Goal: Contribute content

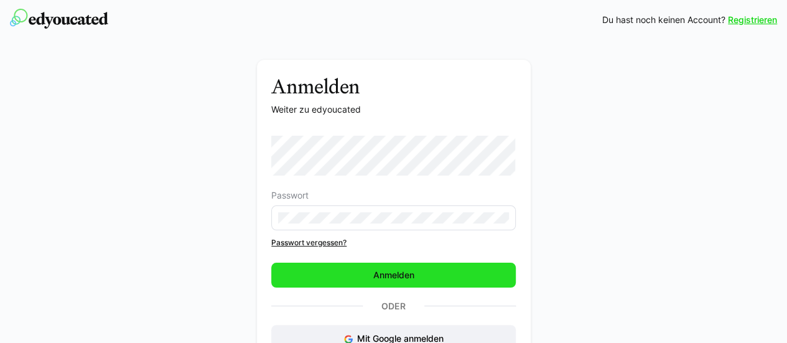
click at [429, 266] on span "Anmelden" at bounding box center [393, 275] width 245 height 25
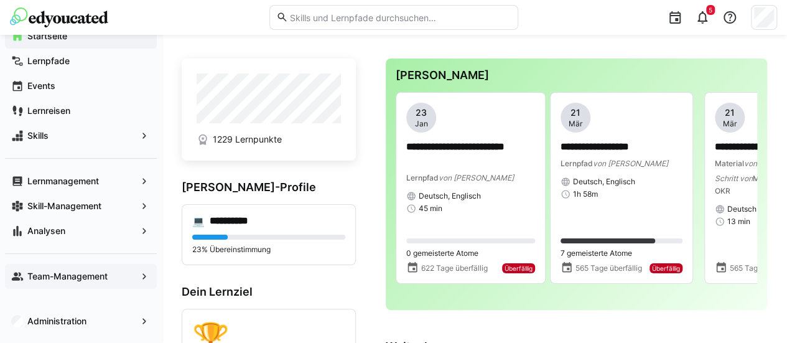
scroll to position [21, 0]
click at [64, 86] on span "Events" at bounding box center [88, 86] width 125 height 12
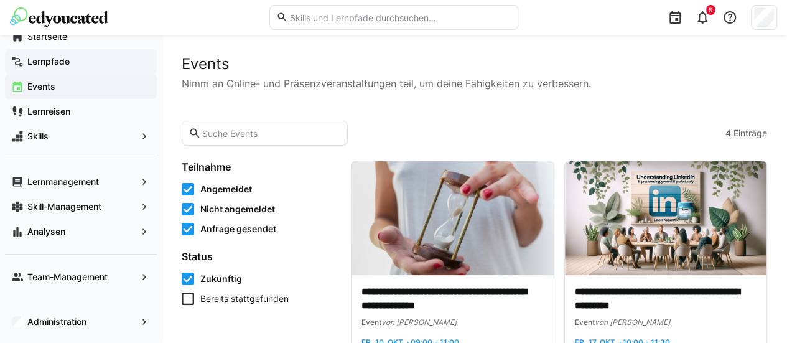
click at [0, 0] on app-navigation-label "Lernpfade" at bounding box center [0, 0] width 0 height 0
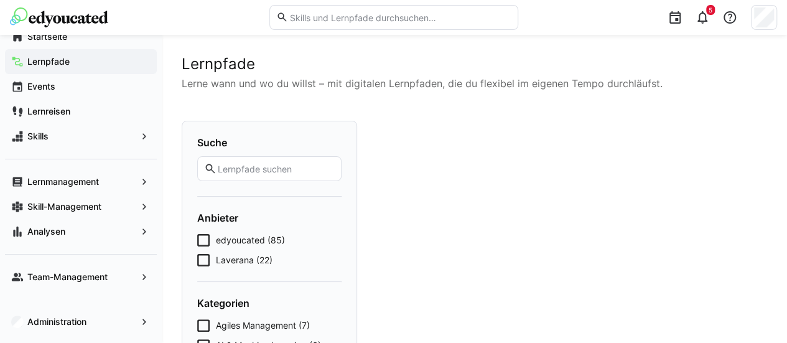
click at [0, 0] on app-navigation-label "Lernpfade" at bounding box center [0, 0] width 0 height 0
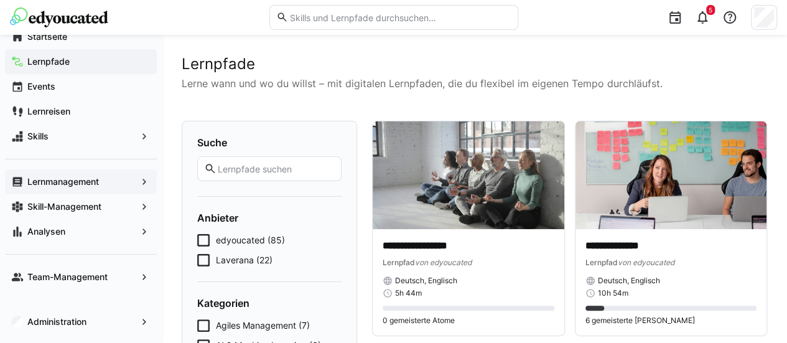
click at [0, 0] on app-navigation-label "Lernmanagement" at bounding box center [0, 0] width 0 height 0
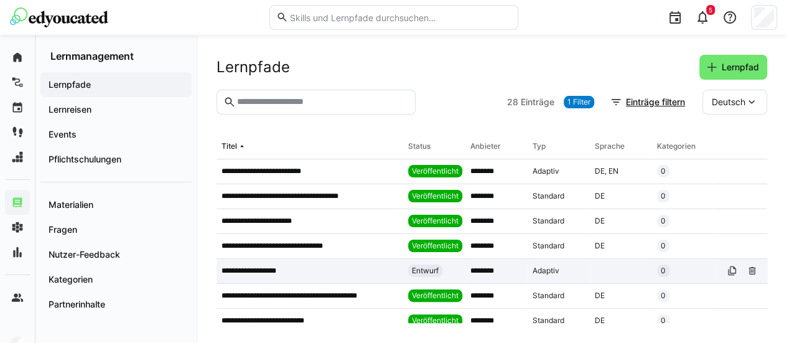
click at [309, 267] on app-table-first-column "**********" at bounding box center [310, 271] width 177 height 10
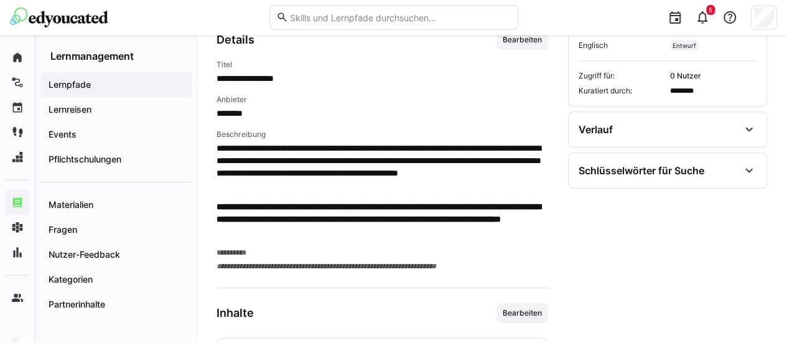
scroll to position [560, 0]
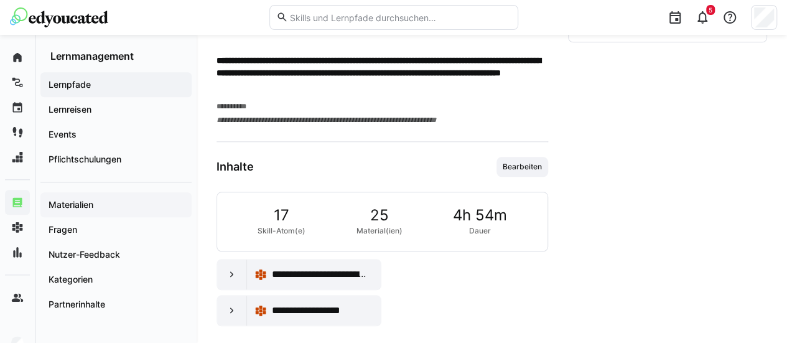
click at [0, 0] on app-navigation-label "Materialien" at bounding box center [0, 0] width 0 height 0
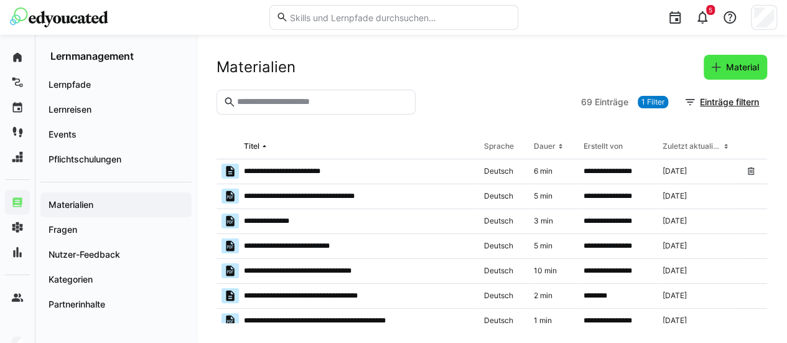
click at [730, 58] on span "Material" at bounding box center [735, 67] width 63 height 25
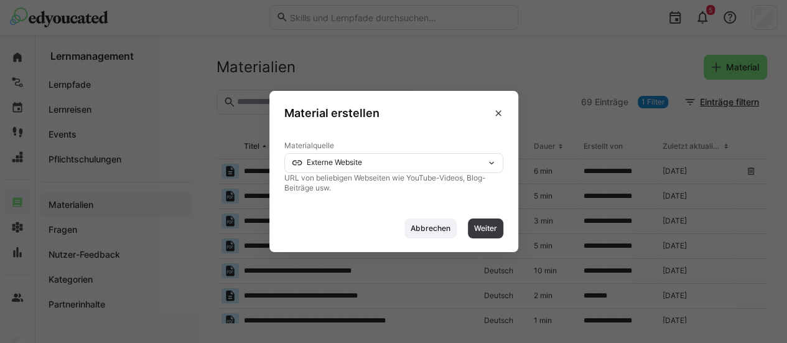
click at [387, 171] on div "Externe Website" at bounding box center [393, 163] width 219 height 20
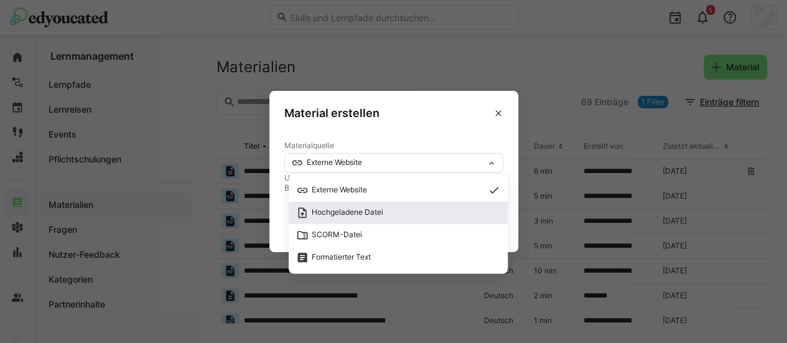
click at [386, 207] on span "Hochgeladene Datei" at bounding box center [398, 213] width 204 height 12
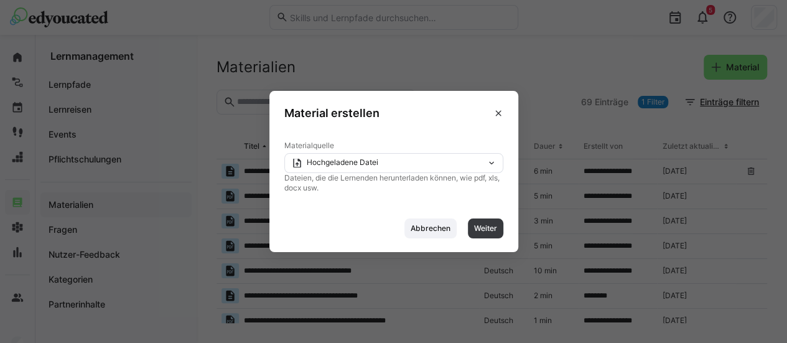
click at [436, 164] on div "Hochgeladene Datei" at bounding box center [388, 163] width 195 height 9
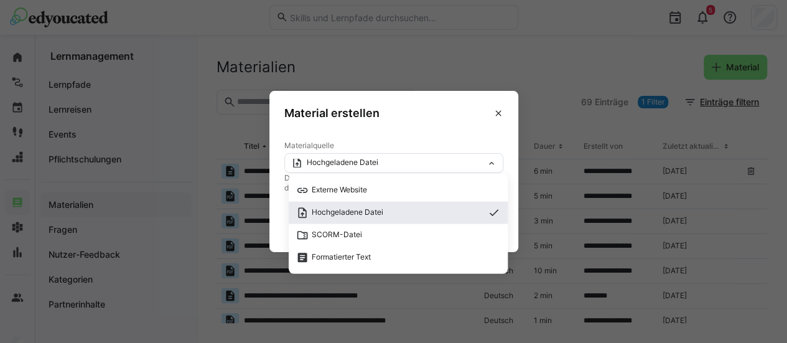
click at [420, 219] on span "Hochgeladene Datei" at bounding box center [398, 213] width 219 height 22
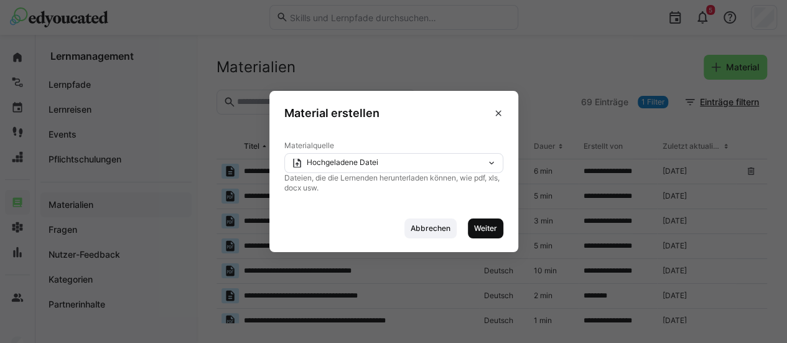
click at [488, 226] on span "Weiter" at bounding box center [486, 228] width 26 height 10
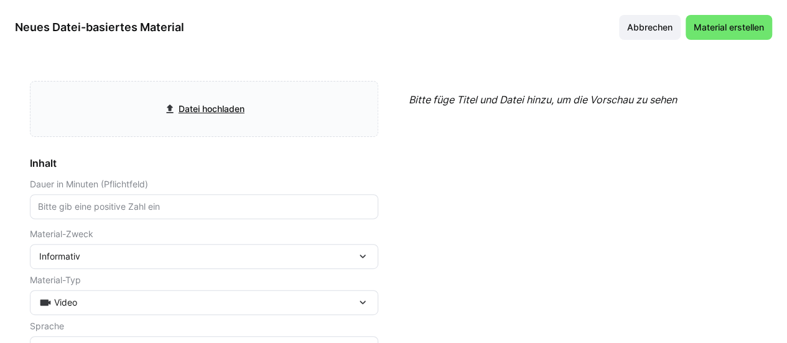
scroll to position [278, 0]
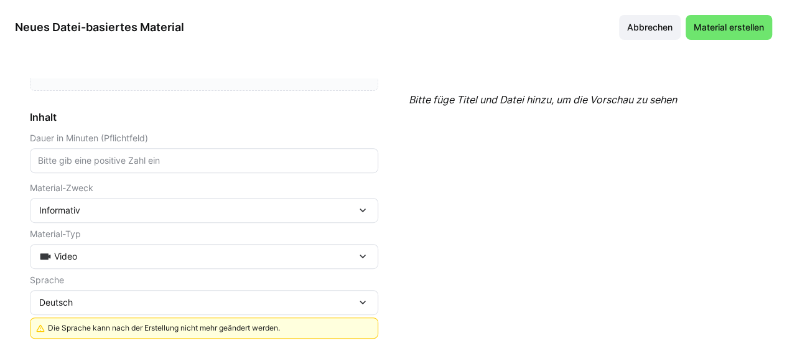
click at [247, 251] on div "Video" at bounding box center [197, 256] width 317 height 11
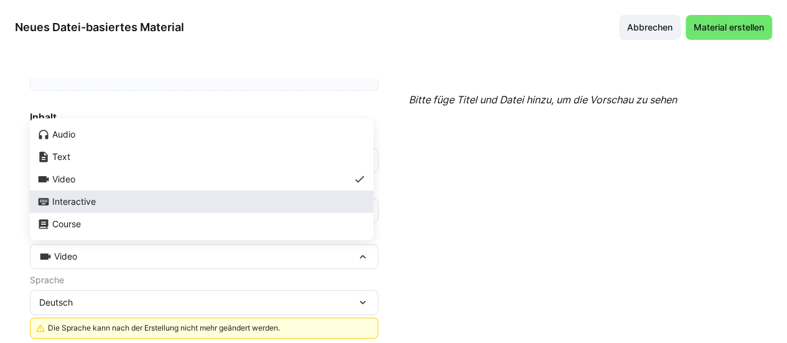
click at [85, 202] on span "Interactive" at bounding box center [74, 202] width 44 height 10
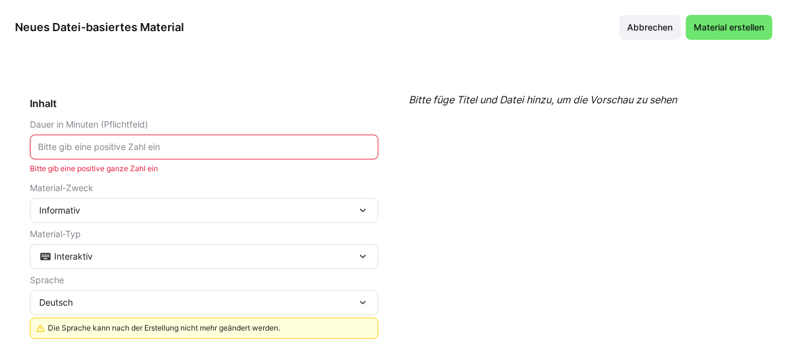
scroll to position [291, 0]
click at [125, 252] on div "Interaktiv" at bounding box center [197, 256] width 317 height 11
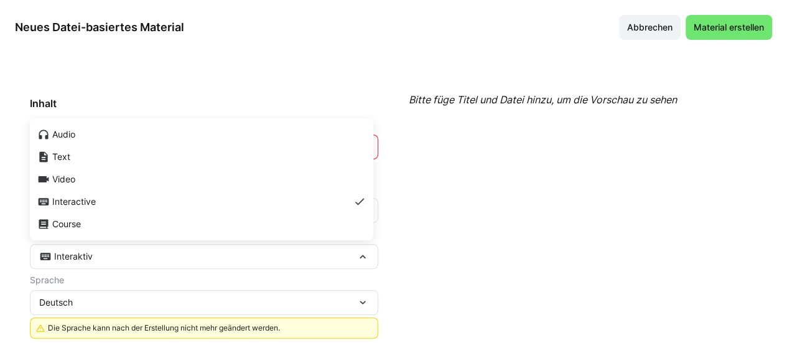
click at [19, 253] on div "**********" at bounding box center [204, 214] width 379 height 273
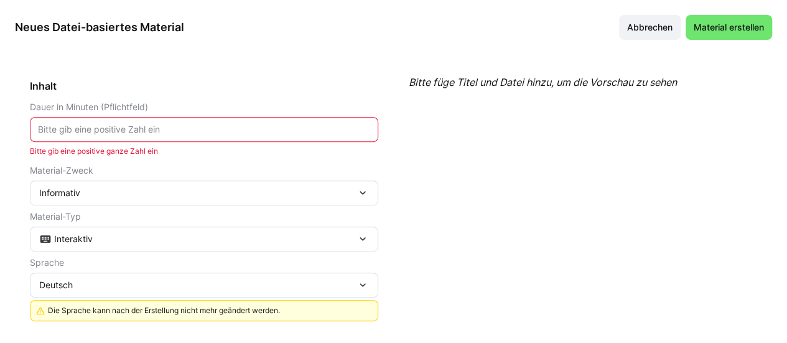
scroll to position [19, 0]
click at [327, 236] on div "Interaktiv" at bounding box center [197, 237] width 317 height 11
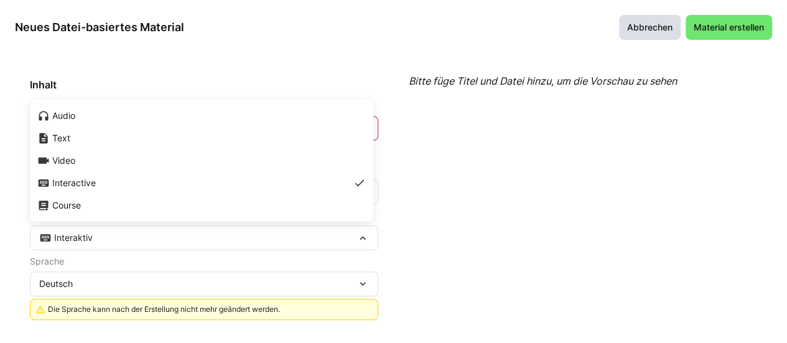
click at [653, 33] on span "Abbrechen" at bounding box center [650, 27] width 62 height 25
